Goal: Navigation & Orientation: Find specific page/section

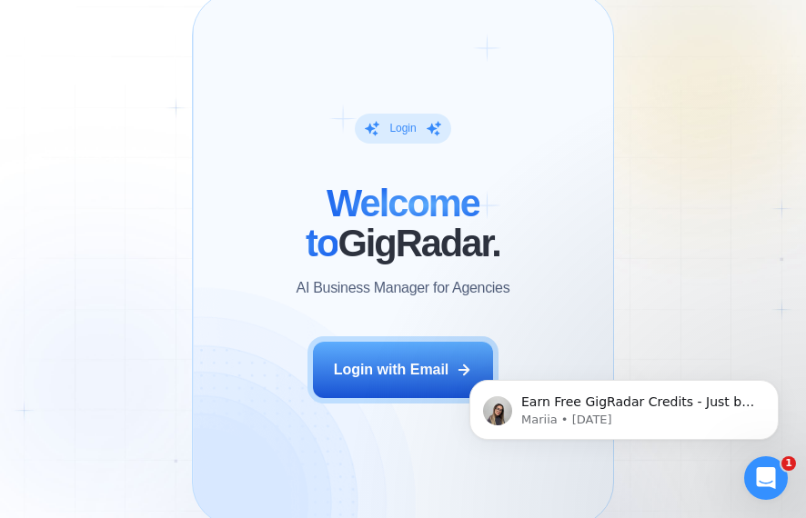
click at [718, 226] on div "Login ‍ Welcome to GigRadar. AI Business Manager for Agencies Login with Email …" at bounding box center [403, 259] width 806 height 518
click at [408, 298] on p "AI Business Manager for Agencies" at bounding box center [403, 288] width 214 height 20
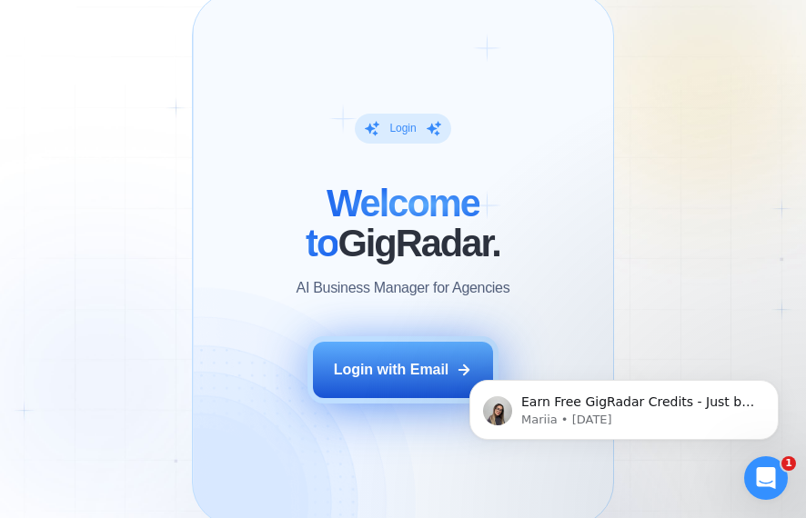
click at [372, 379] on div "Login with Email" at bounding box center [391, 370] width 115 height 20
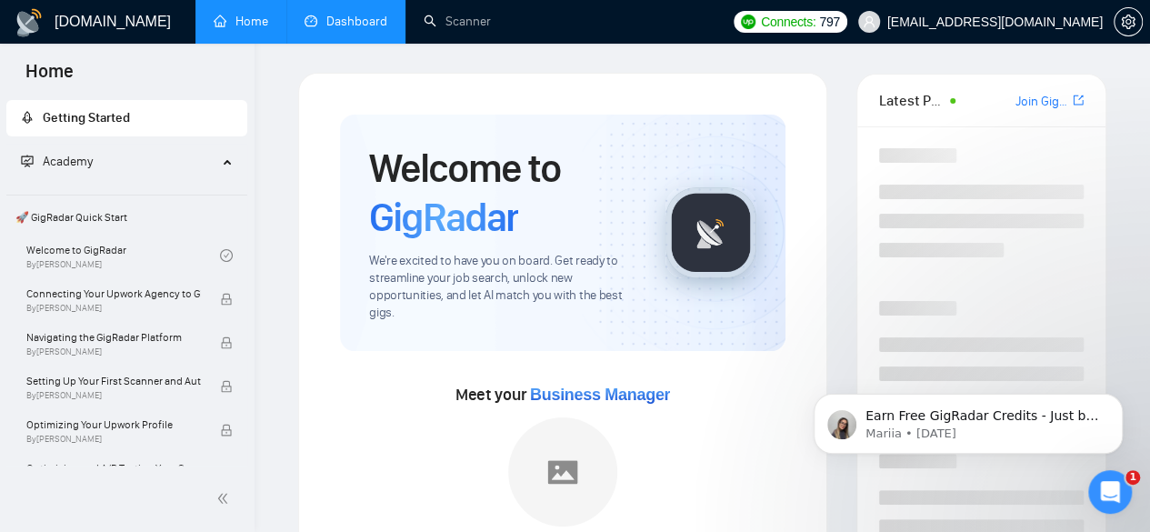
click at [347, 19] on link "Dashboard" at bounding box center [346, 21] width 83 height 15
